Goal: Task Accomplishment & Management: Use online tool/utility

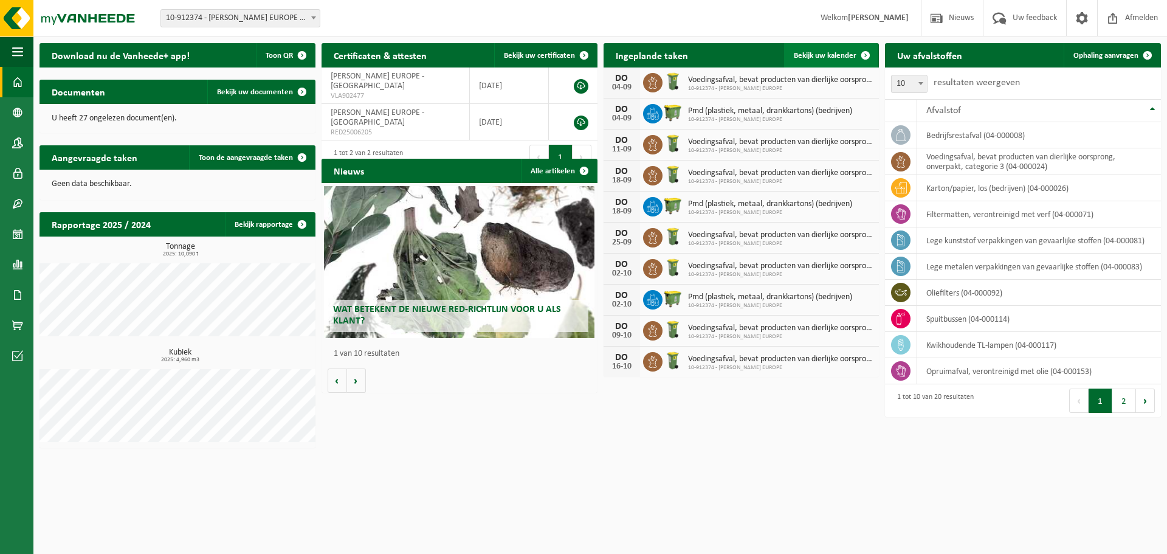
click at [844, 53] on span "Bekijk uw kalender" at bounding box center [825, 56] width 63 height 8
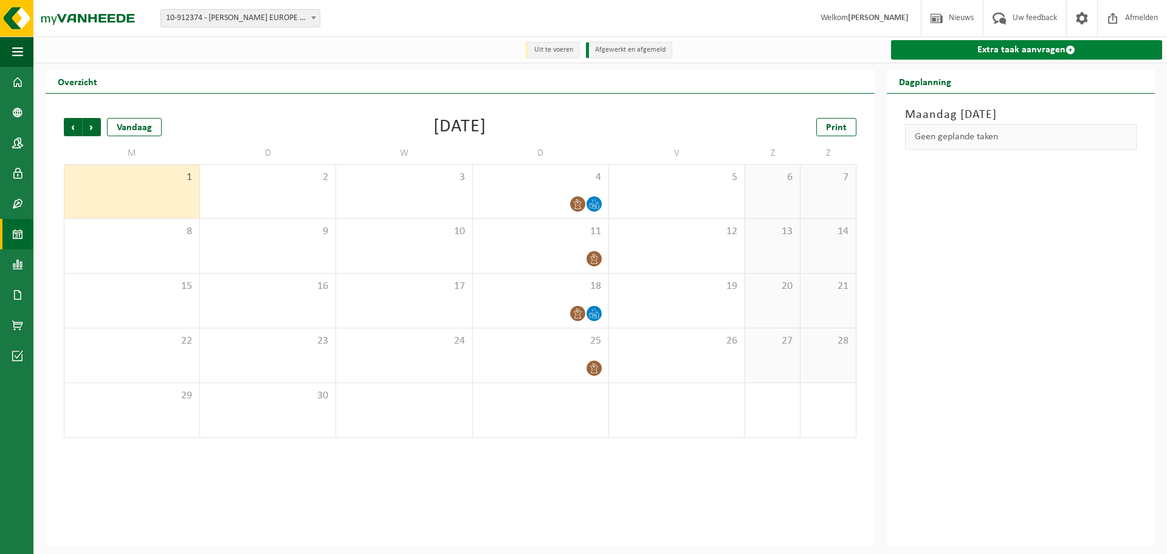
click at [1013, 44] on link "Extra taak aanvragen" at bounding box center [1026, 49] width 271 height 19
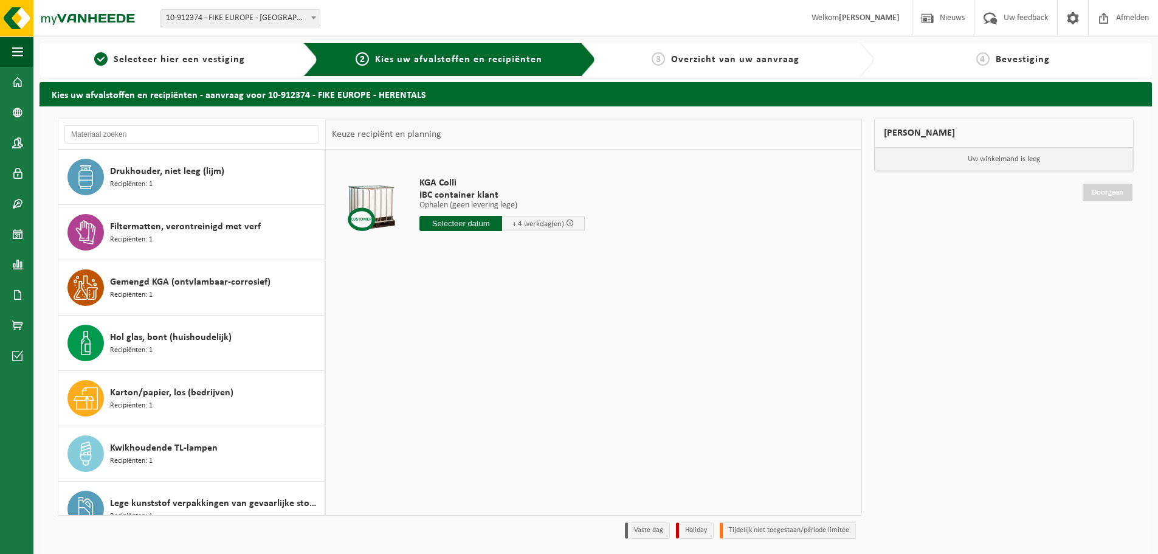
scroll to position [168, 0]
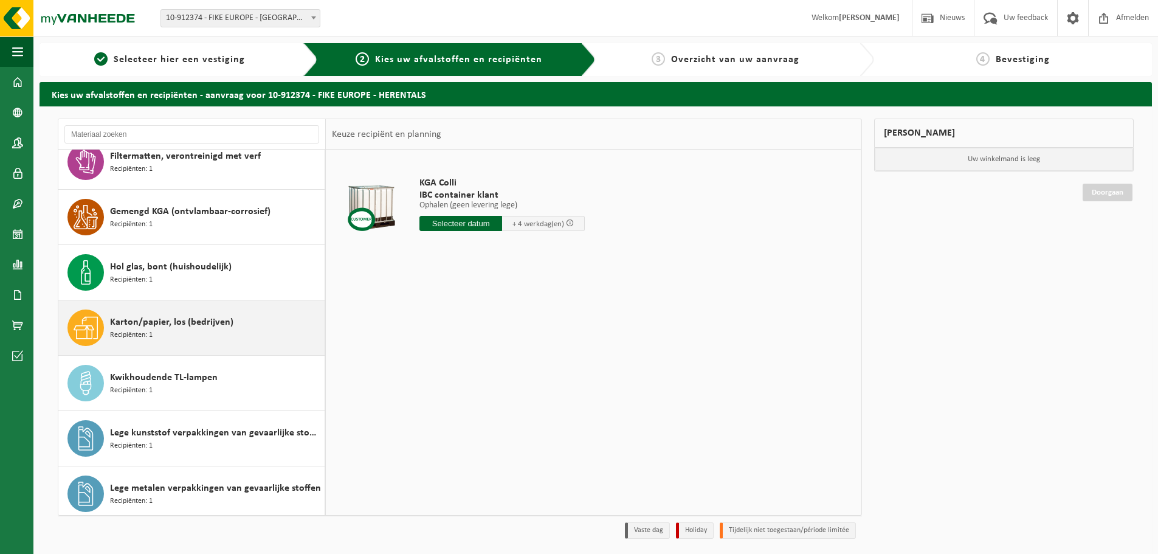
click at [214, 322] on span "Karton/papier, los (bedrijven)" at bounding box center [171, 322] width 123 height 15
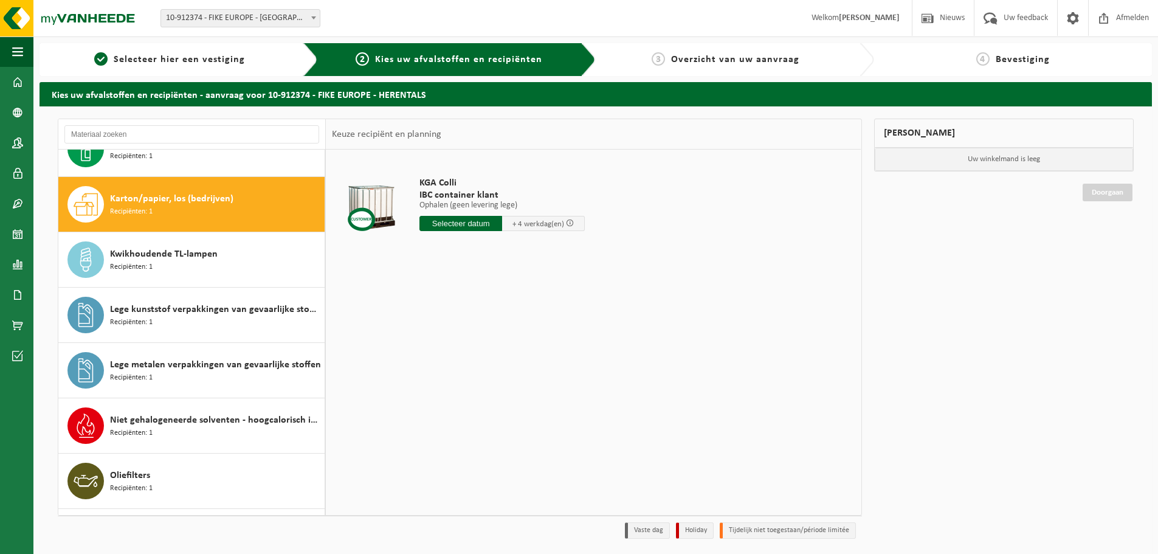
scroll to position [387, 0]
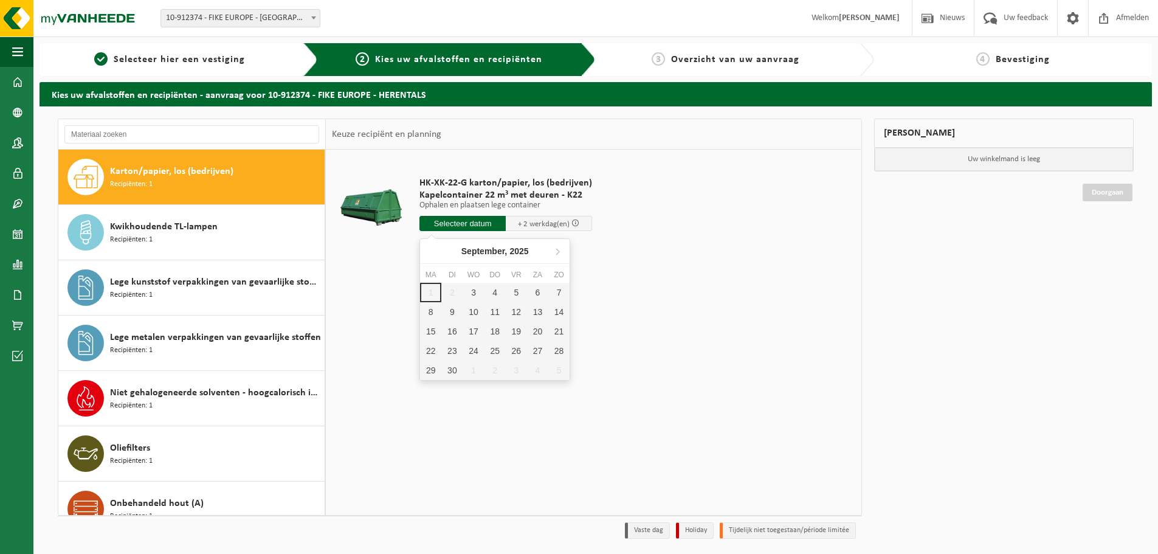
click at [462, 221] on input "text" at bounding box center [462, 223] width 86 height 15
click at [477, 294] on div "3" at bounding box center [473, 292] width 21 height 19
type input "Van 2025-09-03"
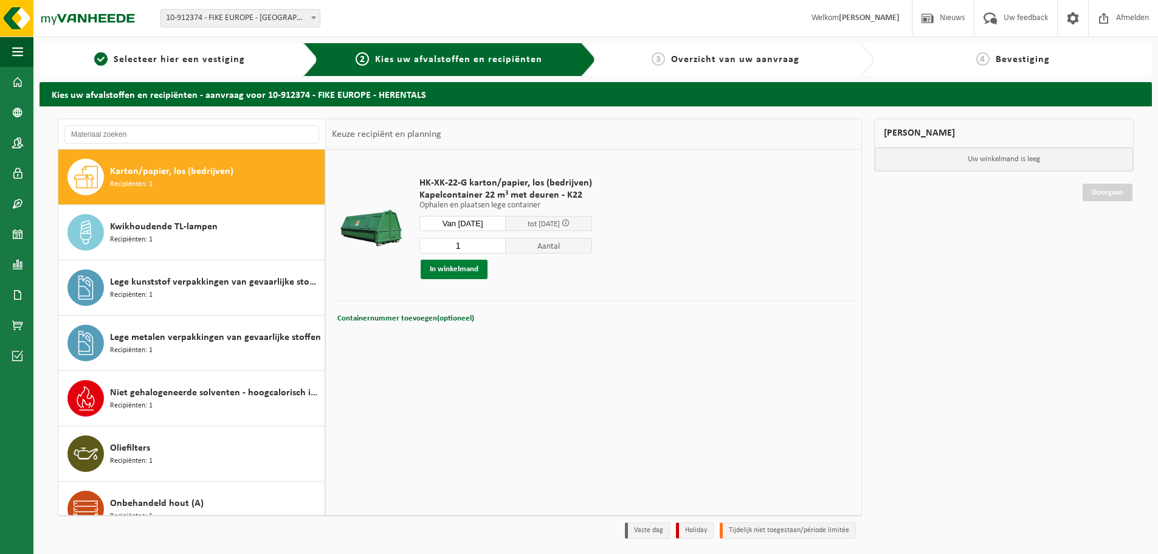
click at [472, 272] on button "In winkelmand" at bounding box center [454, 269] width 67 height 19
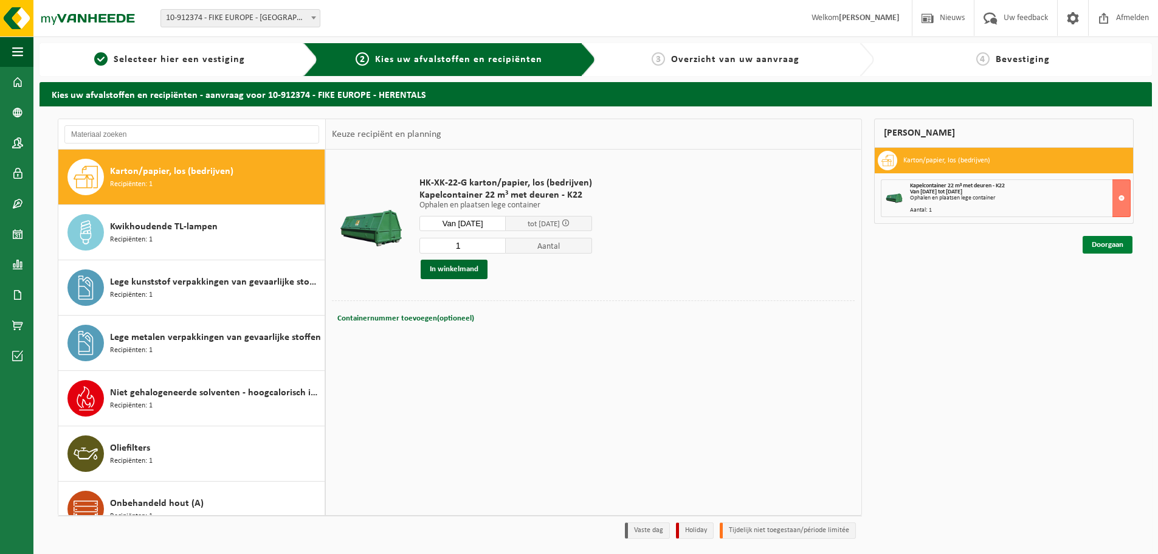
click at [1119, 249] on link "Doorgaan" at bounding box center [1108, 245] width 50 height 18
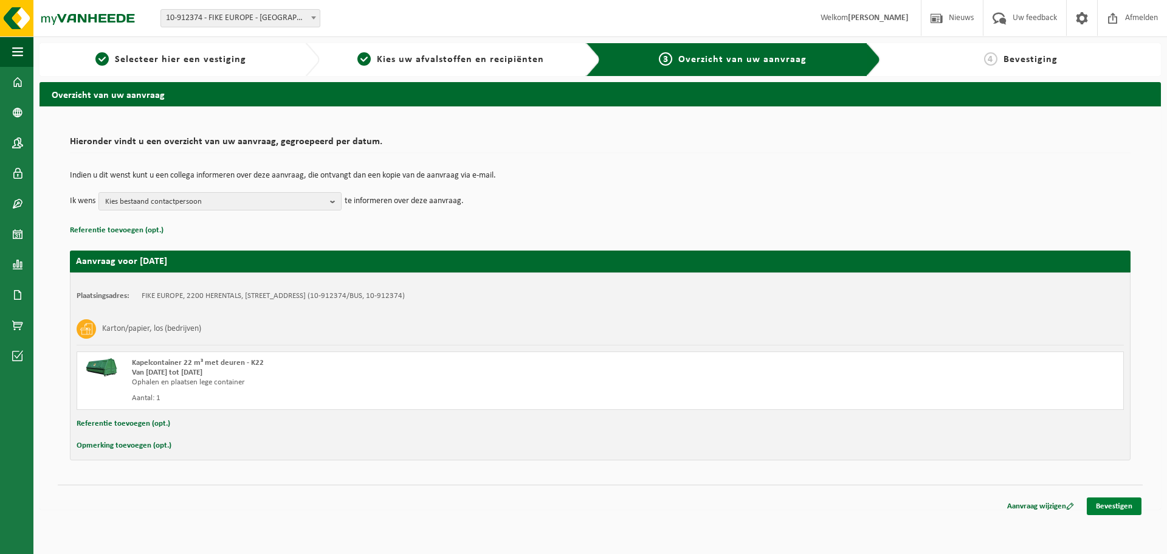
click at [1128, 508] on link "Bevestigen" at bounding box center [1114, 506] width 55 height 18
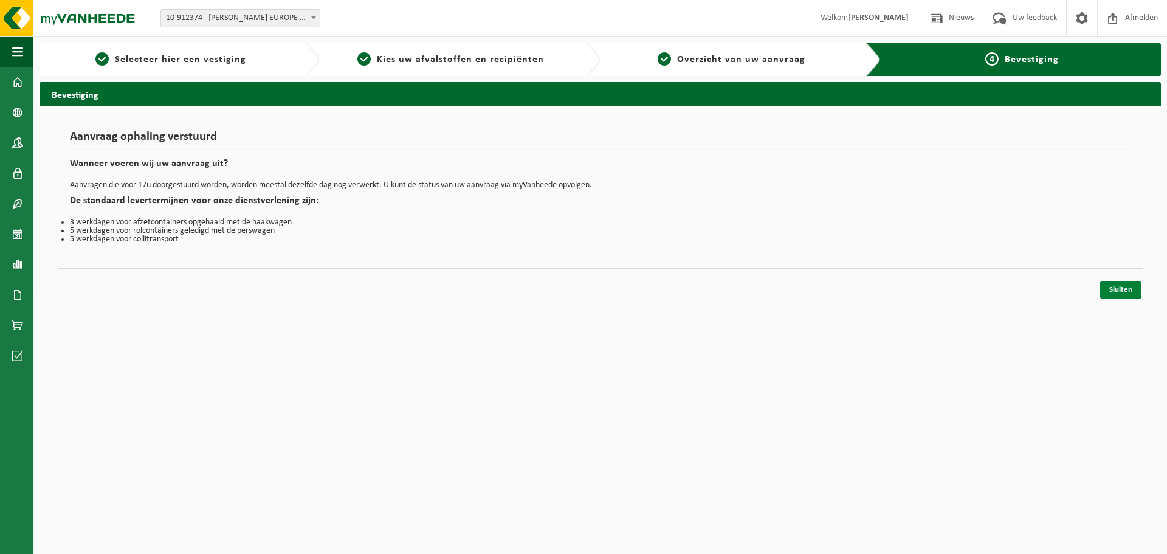
click at [1120, 289] on link "Sluiten" at bounding box center [1120, 290] width 41 height 18
